Goal: Task Accomplishment & Management: Use online tool/utility

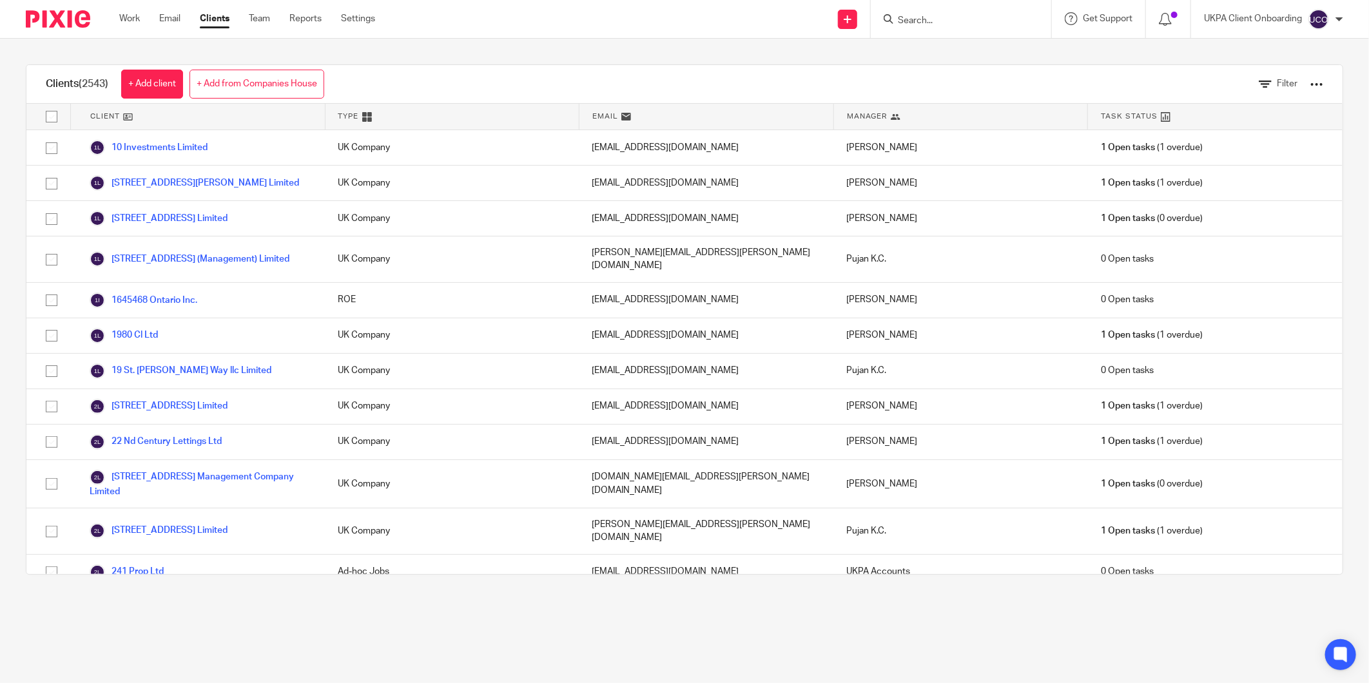
click at [1306, 80] on div "Filter" at bounding box center [1281, 84] width 122 height 38
click at [1310, 89] on div at bounding box center [1316, 84] width 13 height 13
click at [1226, 157] on link "Export clients to CSV file" at bounding box center [1210, 151] width 179 height 19
click at [1023, 49] on div "Clients (2543) + Add client + Add from Companies House Filter Client Type Email…" at bounding box center [684, 320] width 1369 height 562
click at [1310, 82] on div at bounding box center [1316, 84] width 13 height 13
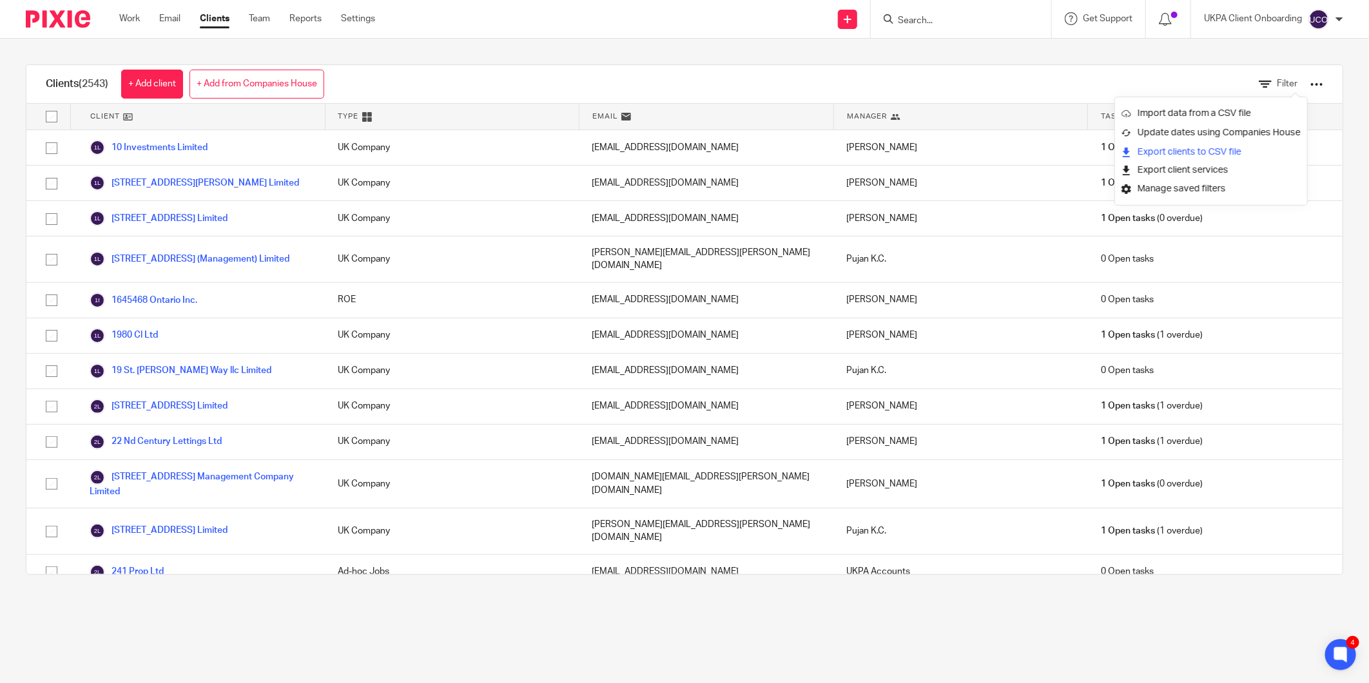
click at [1240, 146] on link "Export clients to CSV file" at bounding box center [1210, 151] width 179 height 19
click at [1345, 653] on icon at bounding box center [1340, 655] width 10 height 10
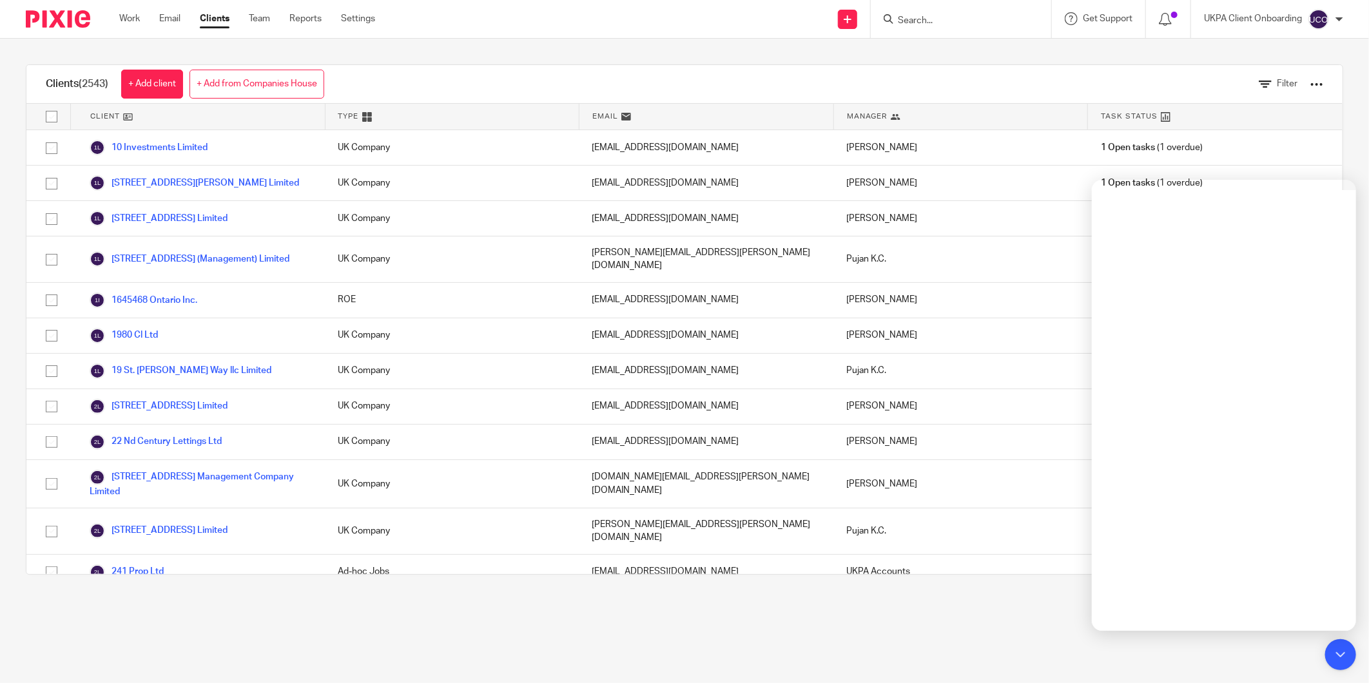
click at [1048, 643] on main "Clients (2543) + Add client + Add from Companies House Filter Client Type Email…" at bounding box center [684, 341] width 1369 height 683
click at [958, 63] on div "Clients (2543) + Add client + Add from Companies House Filter Client Type Email…" at bounding box center [684, 320] width 1369 height 562
click at [1339, 653] on icon at bounding box center [1340, 655] width 10 height 10
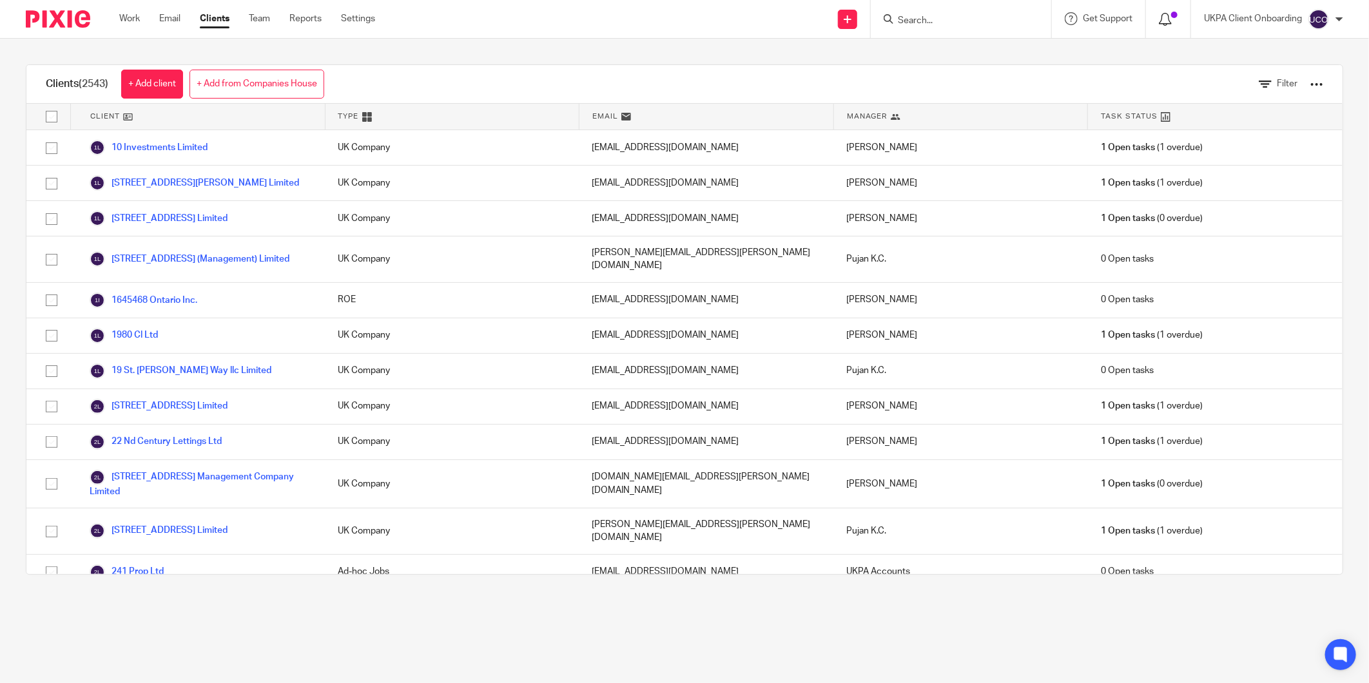
click at [1169, 18] on icon at bounding box center [1165, 19] width 13 height 13
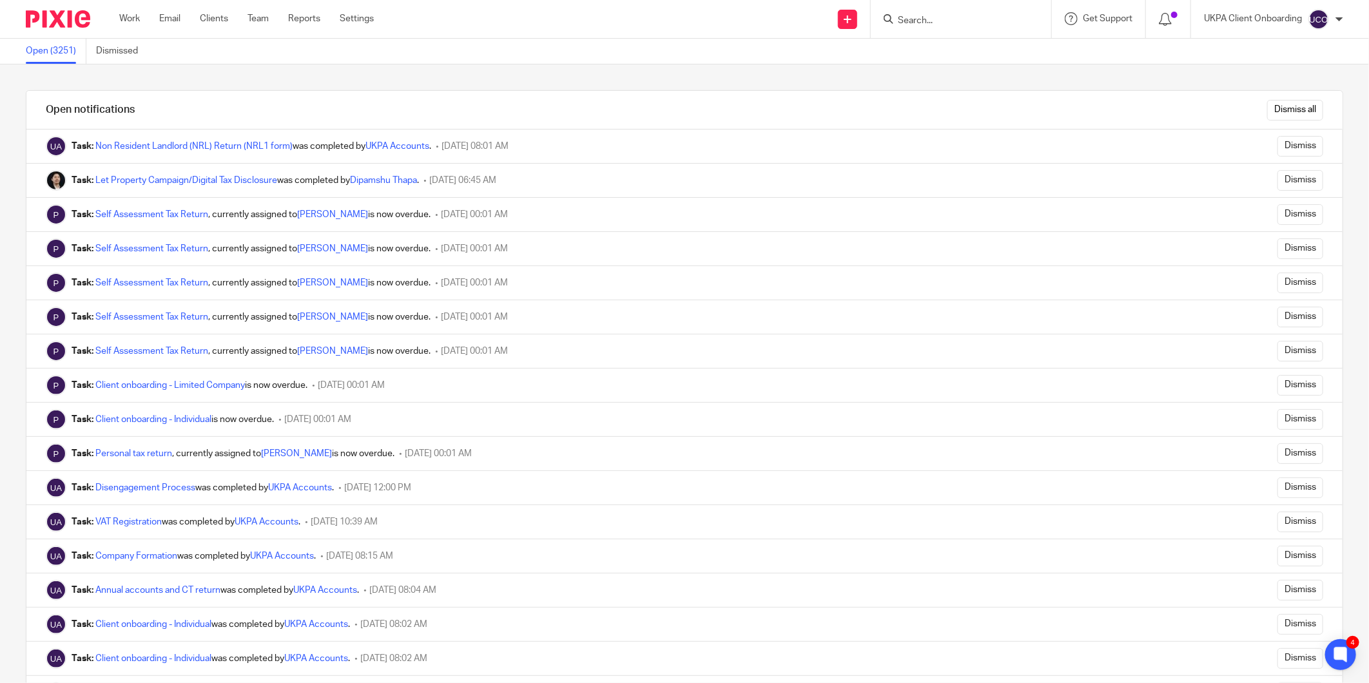
click at [76, 11] on img at bounding box center [58, 18] width 64 height 17
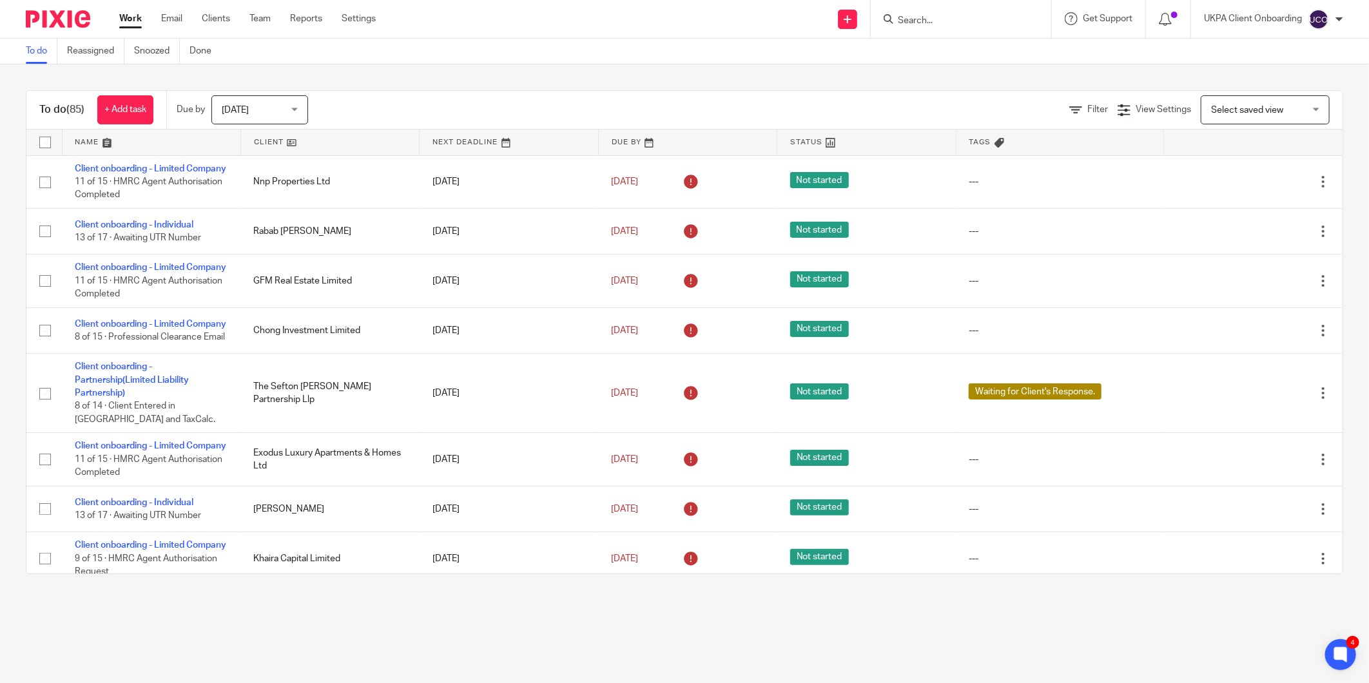
click at [131, 23] on link "Work" at bounding box center [130, 18] width 23 height 13
click at [232, 18] on ul "Work Email Clients Team Reports Settings" at bounding box center [257, 18] width 276 height 13
click at [217, 11] on div "Work Email Clients Team Reports Settings Work Email Clients Team Reports Settin…" at bounding box center [250, 19] width 289 height 38
click at [76, 19] on img at bounding box center [58, 18] width 64 height 17
click at [1156, 110] on span "View Settings" at bounding box center [1162, 109] width 55 height 9
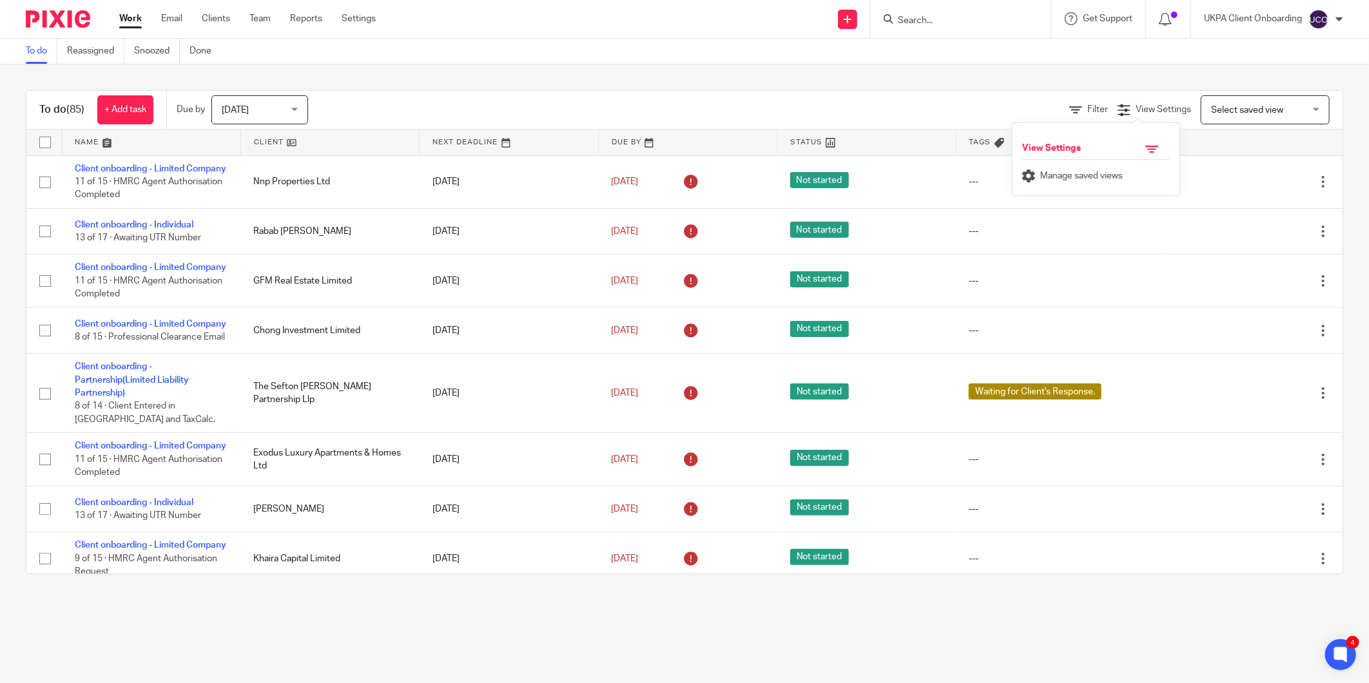
click at [1048, 77] on div "To do (85) + Add task Due by [DATE] [DATE] [DATE] [DATE] This week Next week Th…" at bounding box center [684, 332] width 1369 height 536
click at [56, 23] on img at bounding box center [58, 18] width 64 height 17
click at [206, 23] on link "Clients" at bounding box center [216, 18] width 28 height 13
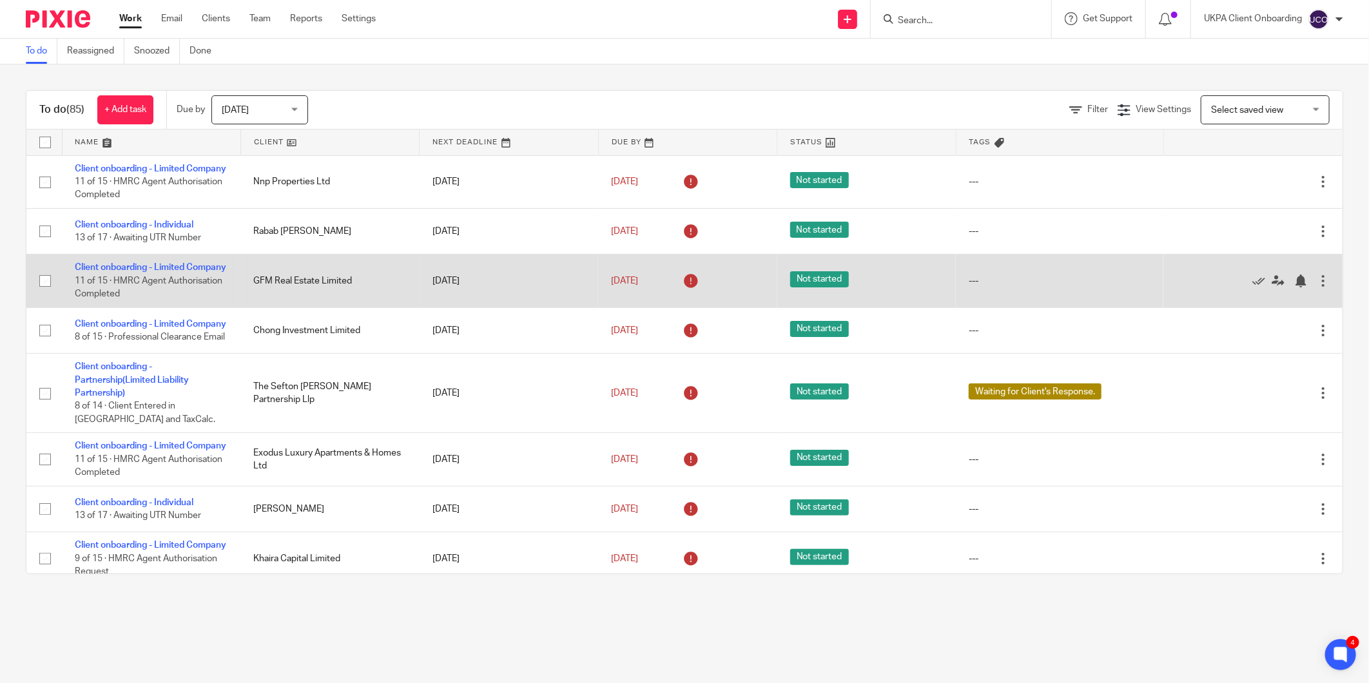
scroll to position [185, 0]
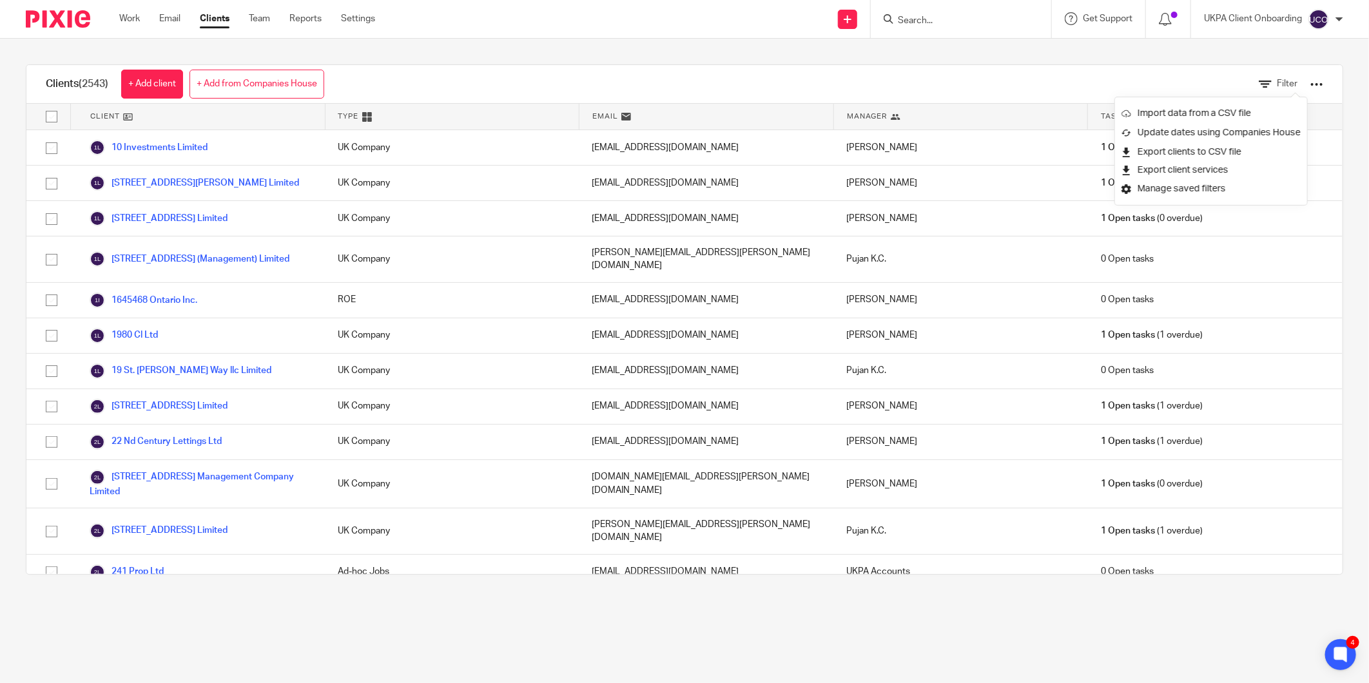
click at [1337, 14] on div "UKPA Client Onboarding" at bounding box center [1273, 19] width 139 height 21
click at [1137, 80] on div "Clients (2543) + Add client + Add from Companies House Filter" at bounding box center [684, 84] width 1316 height 39
click at [1310, 84] on div at bounding box center [1316, 84] width 13 height 13
click at [1176, 169] on button "Export client services" at bounding box center [1174, 170] width 107 height 17
